Goal: Book appointment/travel/reservation

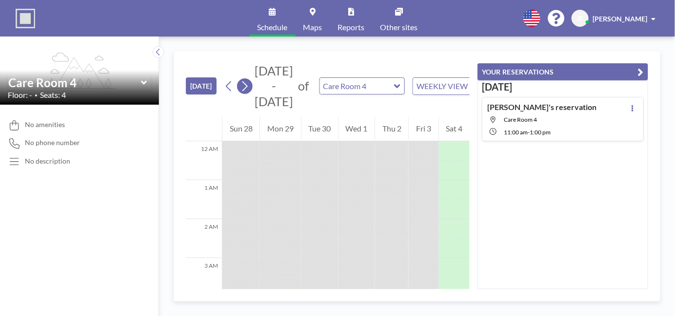
click at [249, 89] on icon at bounding box center [244, 86] width 9 height 15
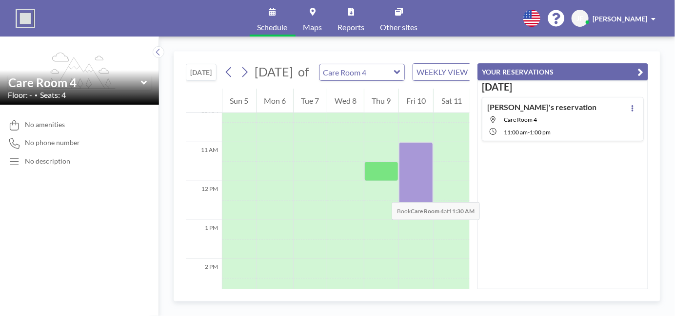
scroll to position [390, 0]
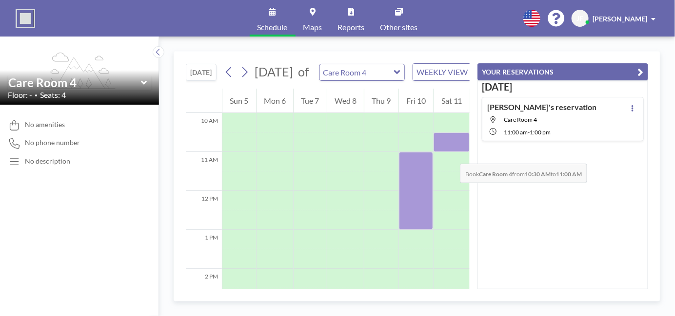
click at [450, 152] on div at bounding box center [451, 143] width 36 height 20
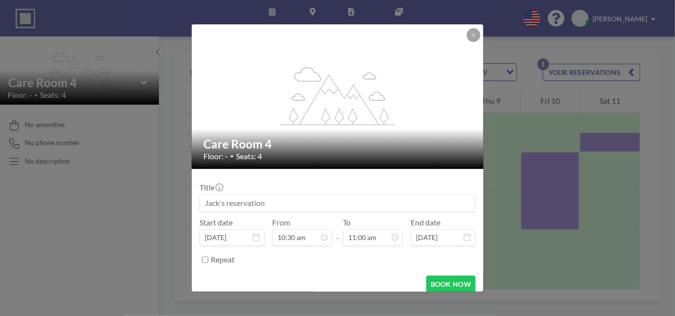
click at [450, 154] on div "Floor: - • Seats: 4" at bounding box center [337, 157] width 269 height 10
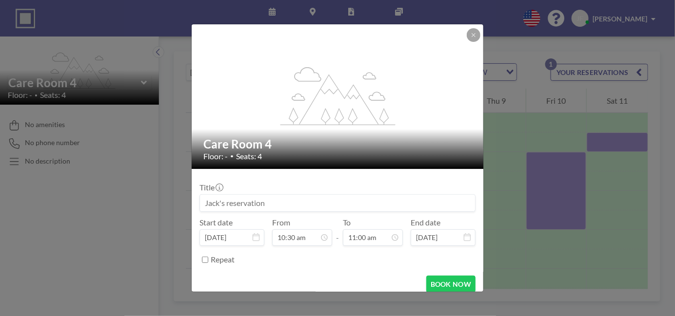
click at [527, 52] on div "flex-grow: 1.2; Care Room 4 Floor: - • Seats: 4 Title Start date [DATE] From 10…" at bounding box center [337, 158] width 675 height 316
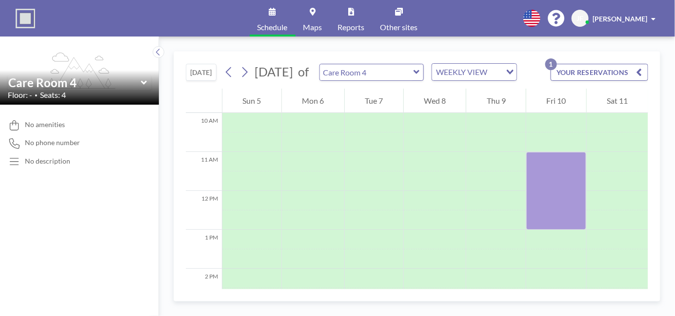
click at [626, 15] on span "[PERSON_NAME]" at bounding box center [619, 19] width 55 height 8
click at [627, 59] on link "Log out" at bounding box center [626, 67] width 87 height 20
